Goal: Task Accomplishment & Management: Find specific page/section

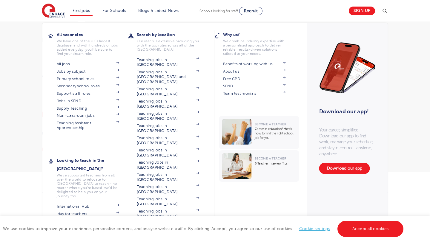
click at [83, 75] on section "All jobs Jobs by subject Primary school roles Secondary school roles Support st…" at bounding box center [93, 102] width 72 height 84
click at [83, 79] on link "Primary school roles" at bounding box center [88, 79] width 63 height 5
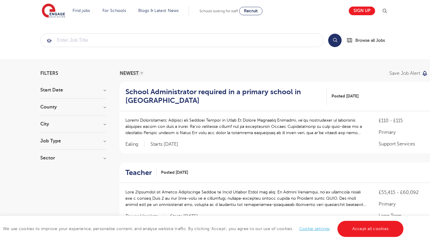
click at [92, 107] on h3 "County" at bounding box center [73, 107] width 66 height 5
click at [55, 179] on button "Show more" at bounding box center [52, 181] width 25 height 5
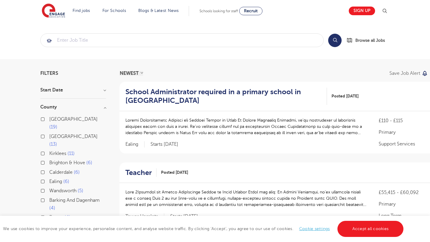
scroll to position [35, 0]
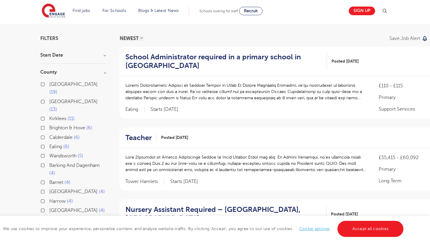
click at [44, 162] on div "Barking And Dagenham 4" at bounding box center [73, 170] width 66 height 17
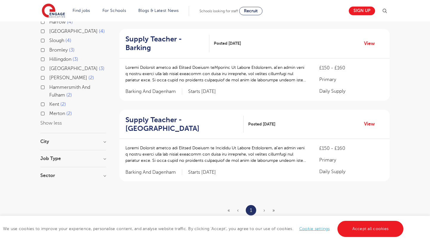
scroll to position [228, 0]
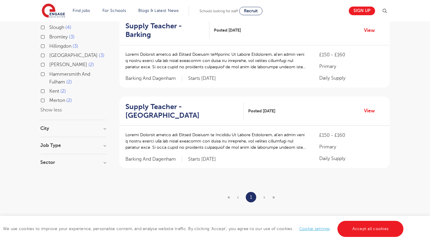
click at [84, 126] on div "City Barking And Dagenham 4 Show more" at bounding box center [73, 131] width 66 height 11
click at [99, 126] on h3 "City" at bounding box center [73, 128] width 66 height 5
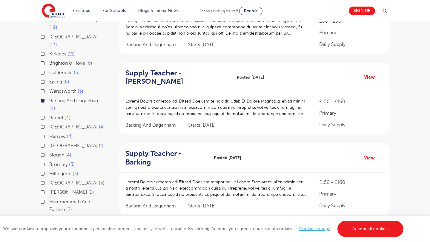
scroll to position [92, 0]
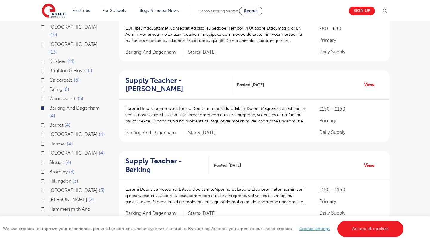
click at [49, 105] on label "Barking And Dagenham 4" at bounding box center [77, 113] width 57 height 16
click at [49, 106] on input "Barking And Dagenham 4" at bounding box center [51, 108] width 4 height 4
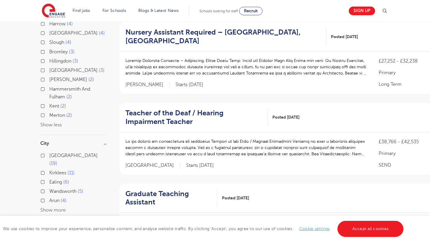
scroll to position [282, 0]
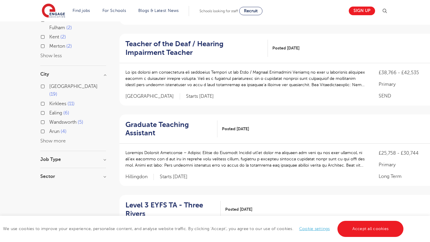
click at [57, 139] on button "Show more" at bounding box center [52, 141] width 25 height 5
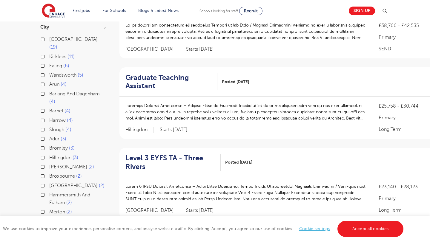
scroll to position [329, 0]
click at [44, 90] on div "Barking And Dagenham 4" at bounding box center [73, 98] width 66 height 17
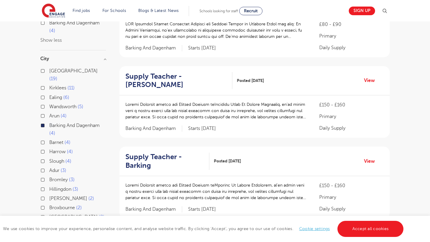
scroll to position [177, 0]
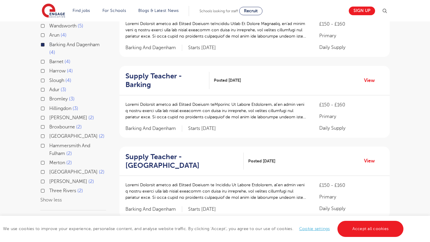
click at [187, 107] on p at bounding box center [216, 111] width 182 height 19
click at [371, 77] on link "View" at bounding box center [371, 81] width 15 height 8
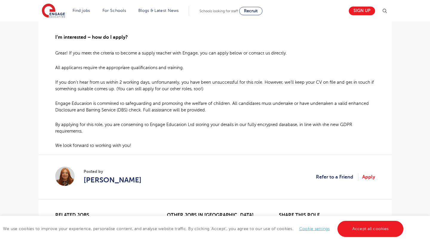
scroll to position [421, 0]
